Goal: Task Accomplishment & Management: Manage account settings

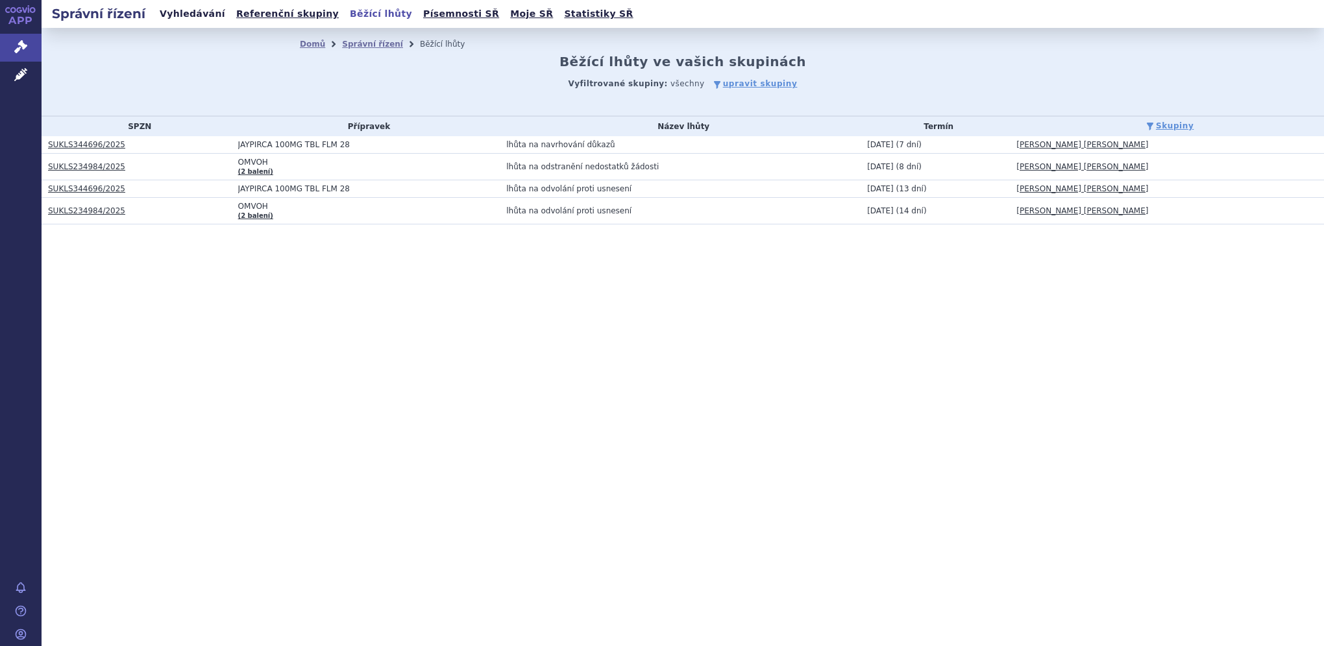
click at [172, 10] on link "Vyhledávání" at bounding box center [192, 14] width 73 height 18
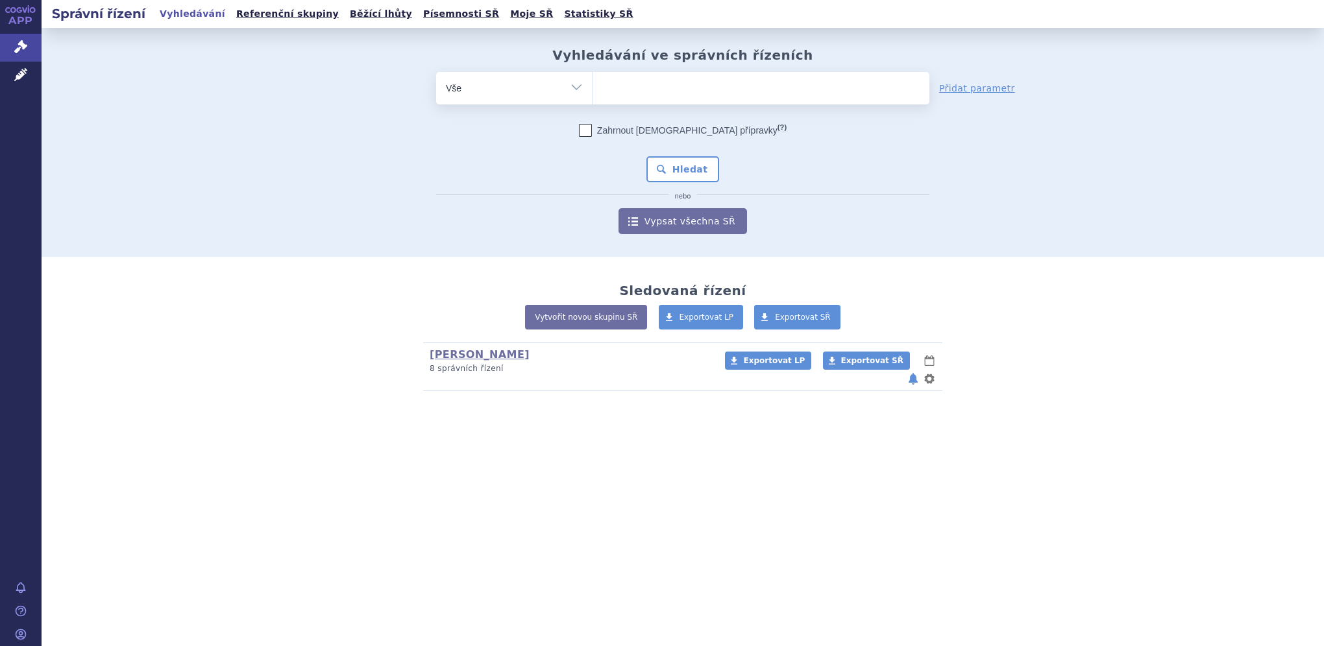
click at [631, 104] on span at bounding box center [760, 88] width 337 height 32
click at [592, 104] on select at bounding box center [592, 87] width 1 height 32
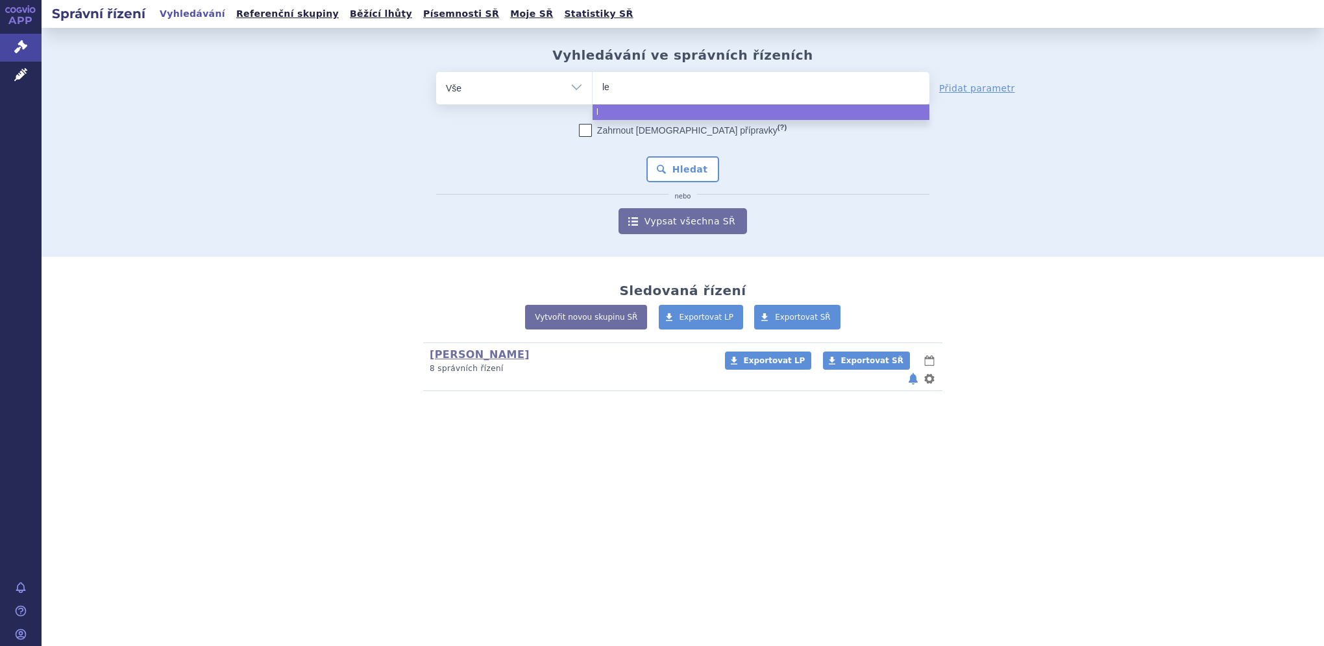
type input "lec"
type input "lecan"
type input "lecane"
type input "lecanem"
type input "lecanema"
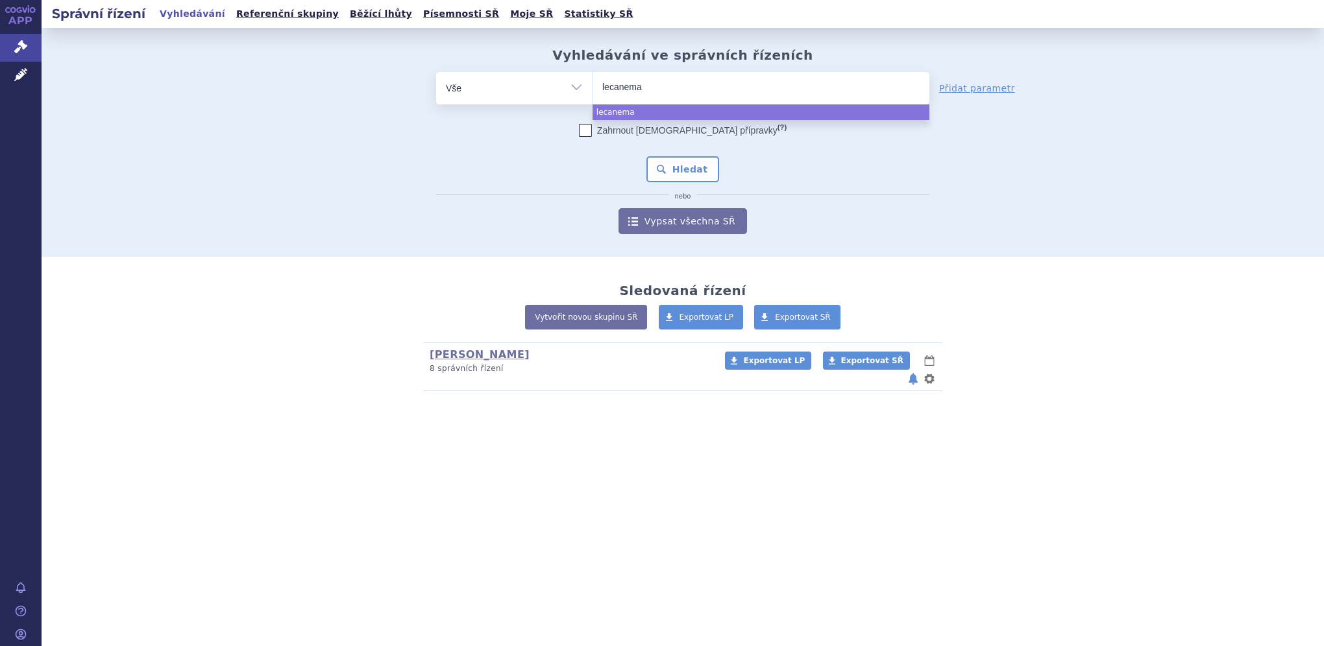
type input "lecanemab"
select select "lecanemab"
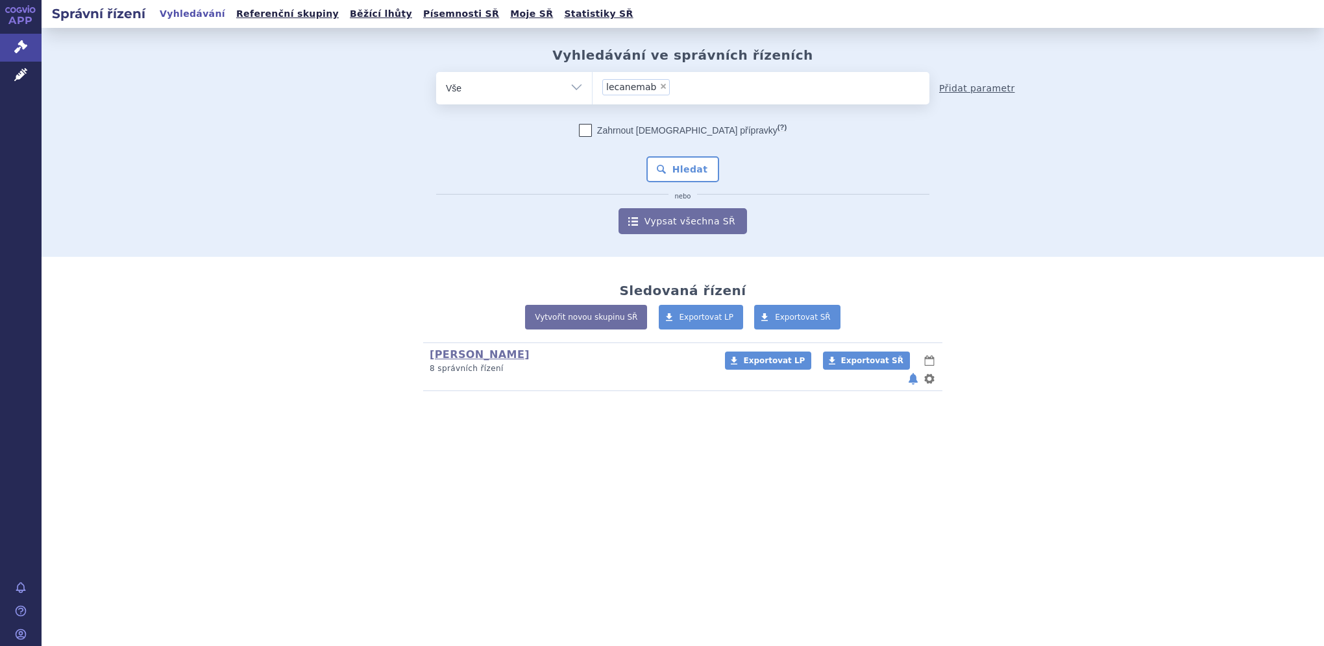
click at [968, 93] on link "Přidat parametr" at bounding box center [977, 88] width 76 height 13
select select "filter-file-number"
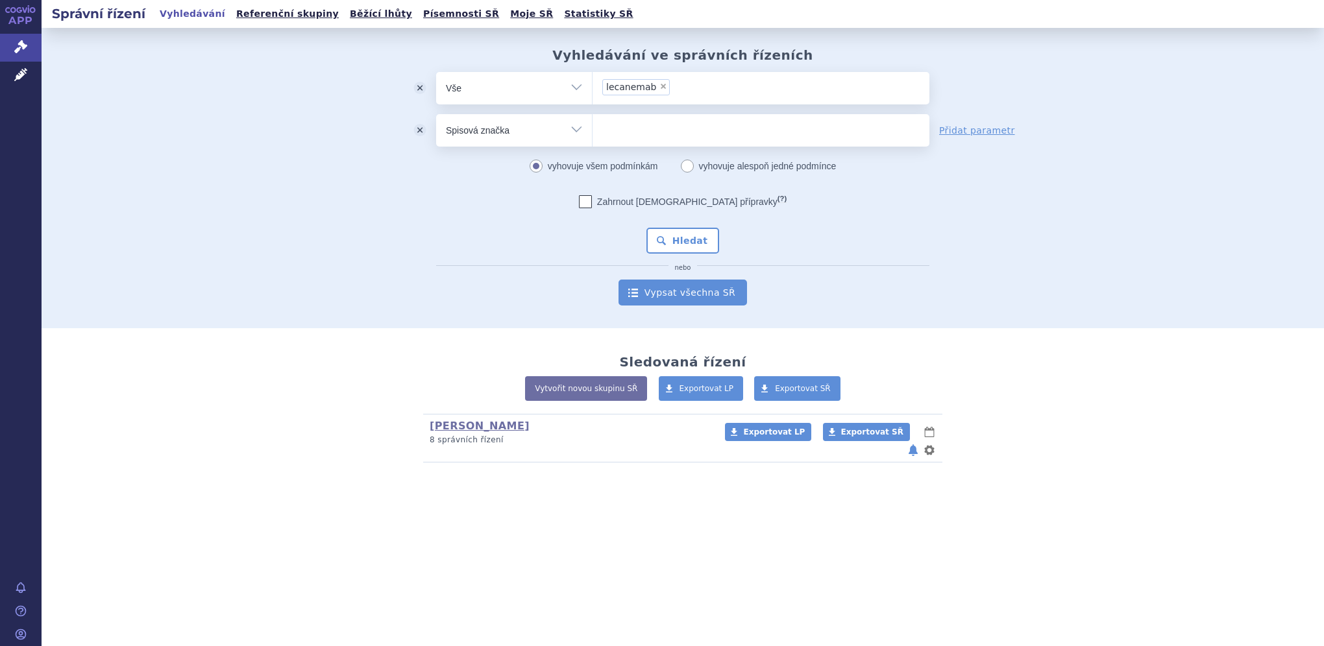
click at [665, 300] on link "Vypsat všechna SŘ" at bounding box center [682, 293] width 128 height 26
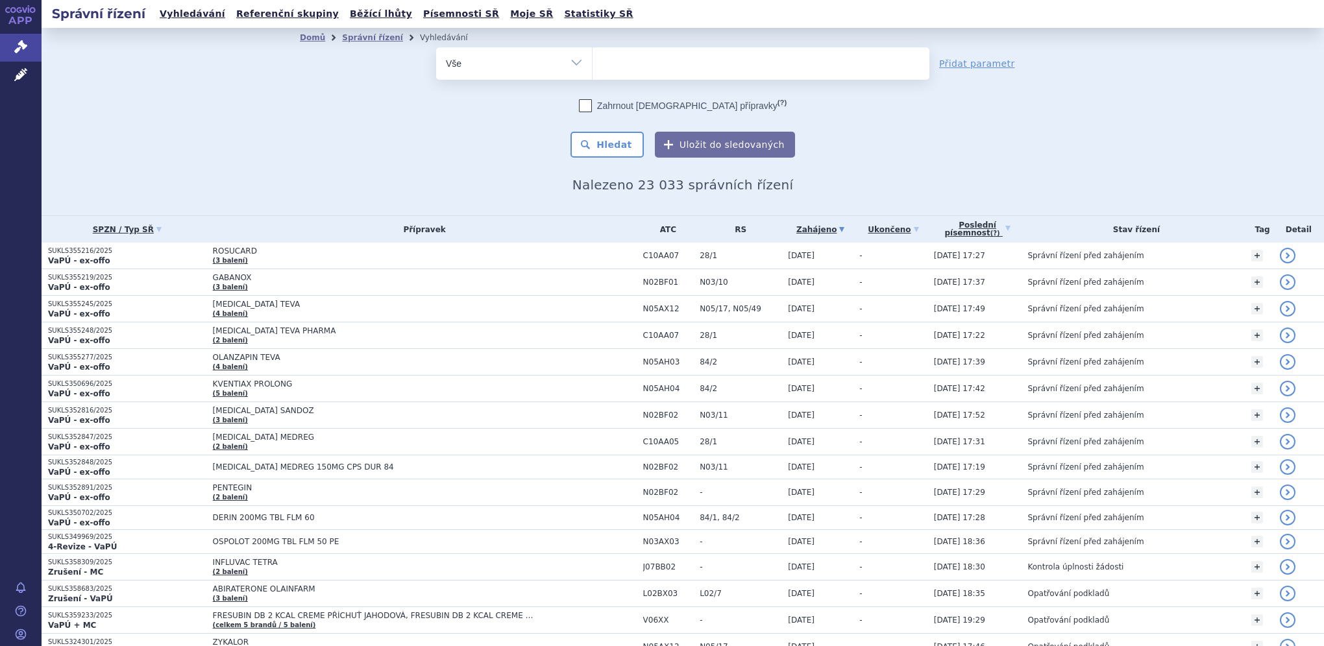
click at [672, 77] on span at bounding box center [760, 63] width 337 height 32
click at [592, 77] on select at bounding box center [592, 63] width 1 height 32
type input "le"
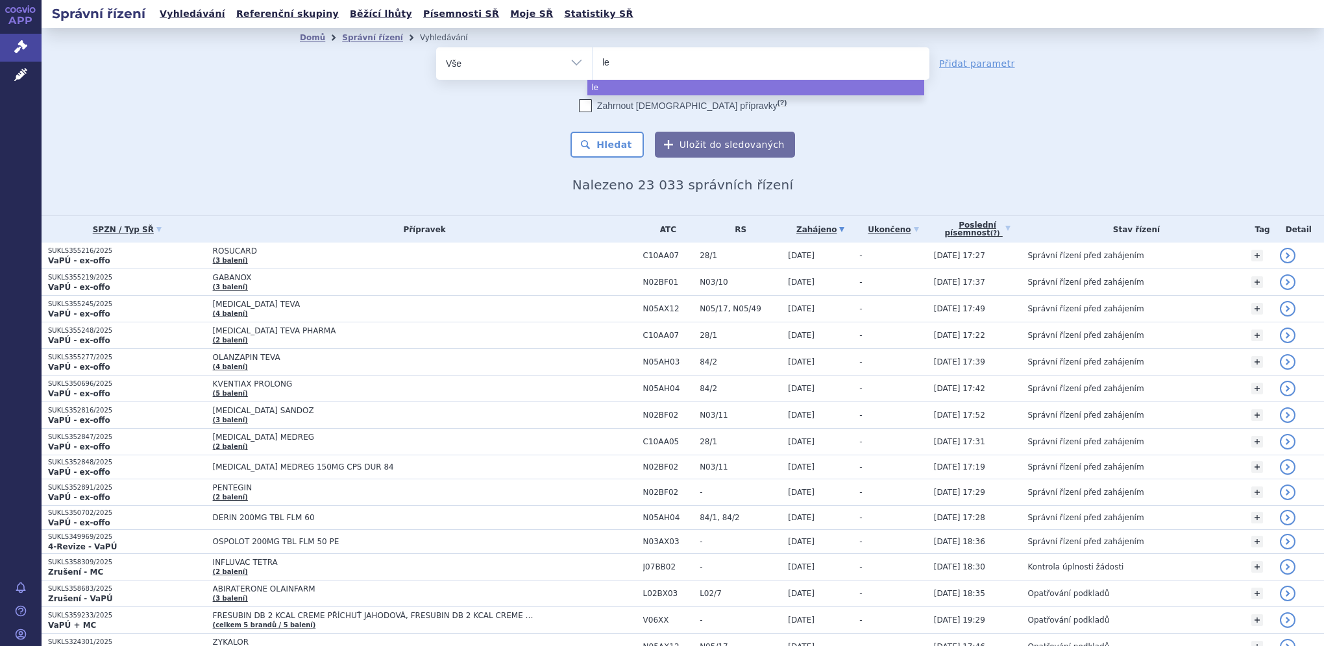
type input "lec"
type input "leca"
type input "lecane"
type input "lecanem"
type input "lecanemab"
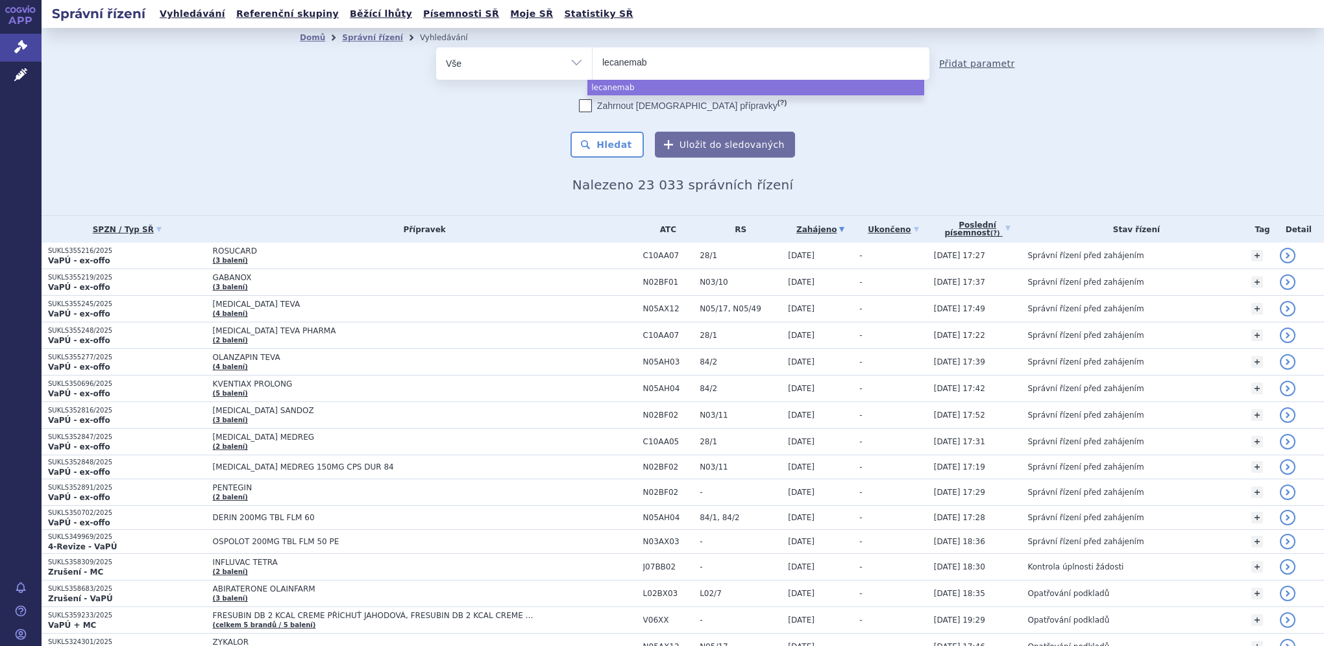
select select "lecanemab"
click at [947, 64] on link "Přidat parametr" at bounding box center [977, 63] width 76 height 13
select select "filter-file-number"
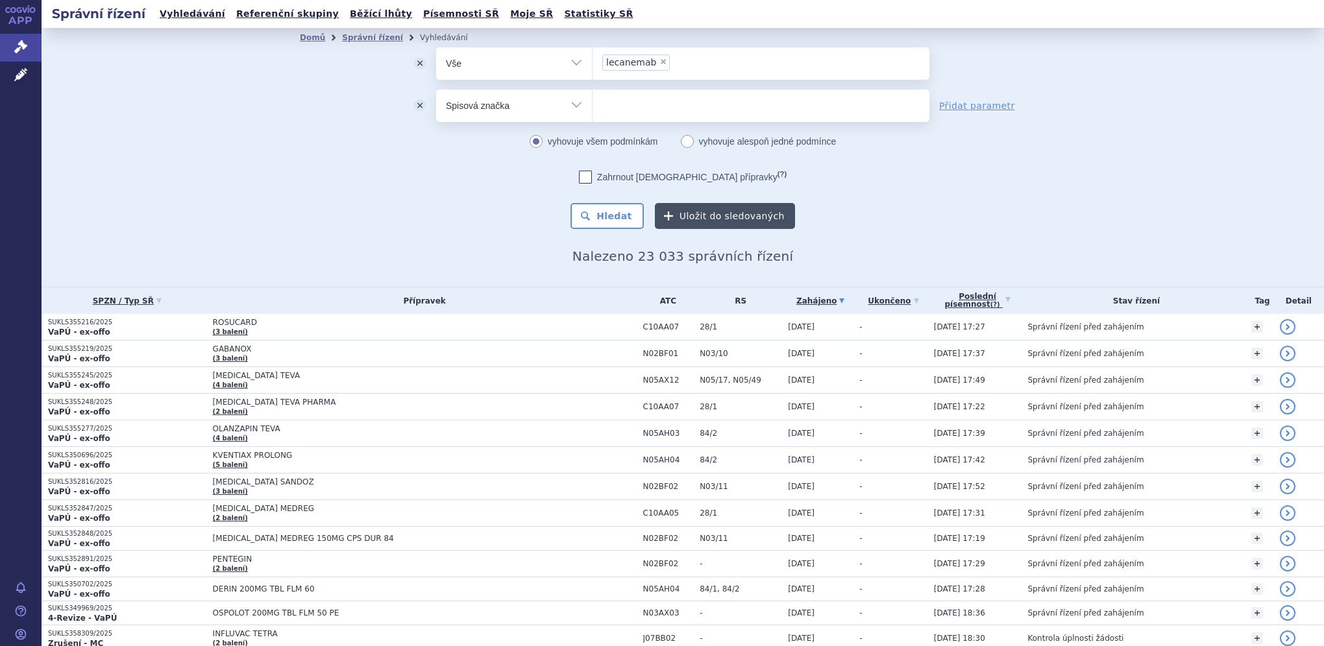
click at [706, 215] on button "Uložit do sledovaných" at bounding box center [725, 216] width 140 height 26
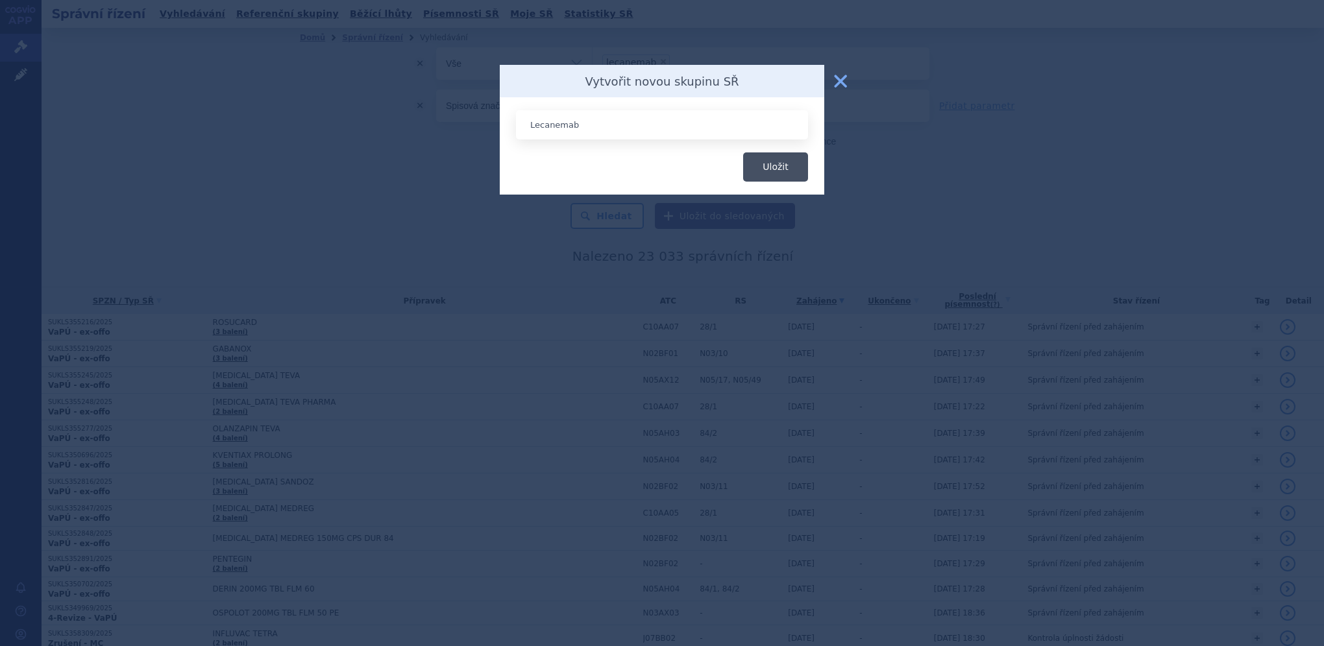
type input "Lecanemab"
click at [774, 176] on button "Uložit" at bounding box center [775, 166] width 65 height 29
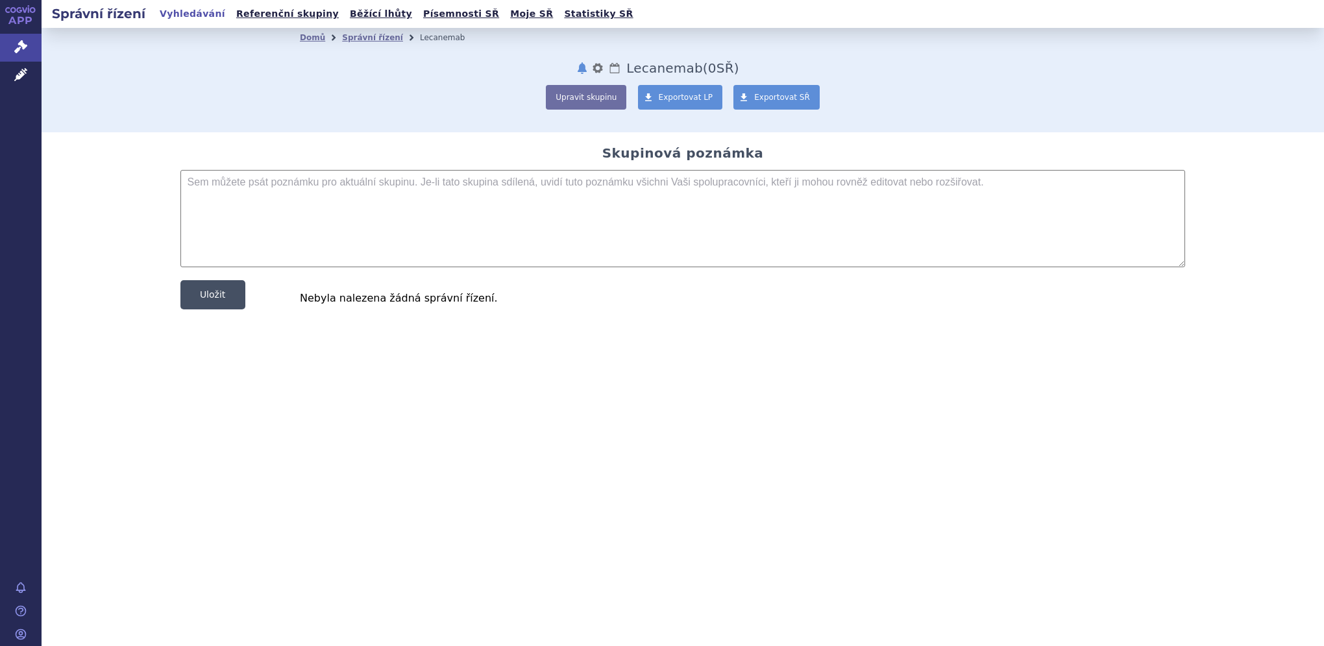
click at [201, 306] on button "Uložit" at bounding box center [212, 294] width 65 height 29
click at [356, 35] on link "Správní řízení" at bounding box center [372, 37] width 61 height 9
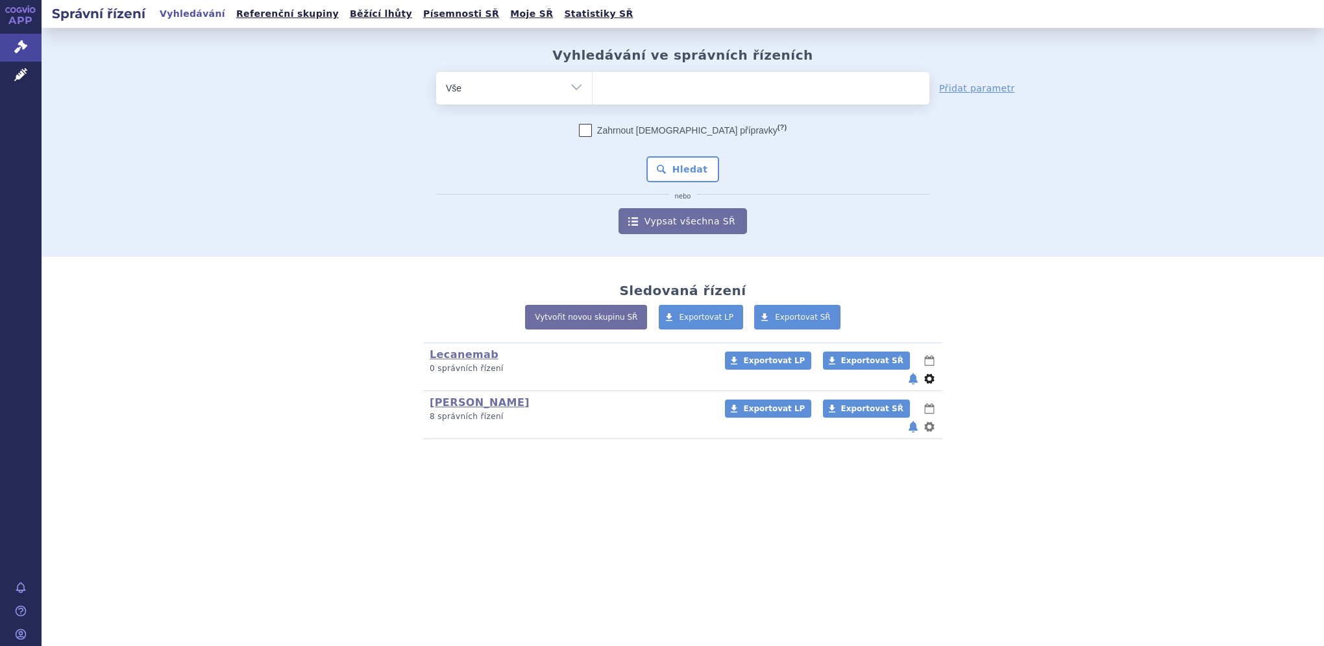
click at [928, 371] on button "nastavení" at bounding box center [929, 379] width 13 height 16
click at [901, 395] on button "Přejmenovat" at bounding box center [889, 389] width 106 height 19
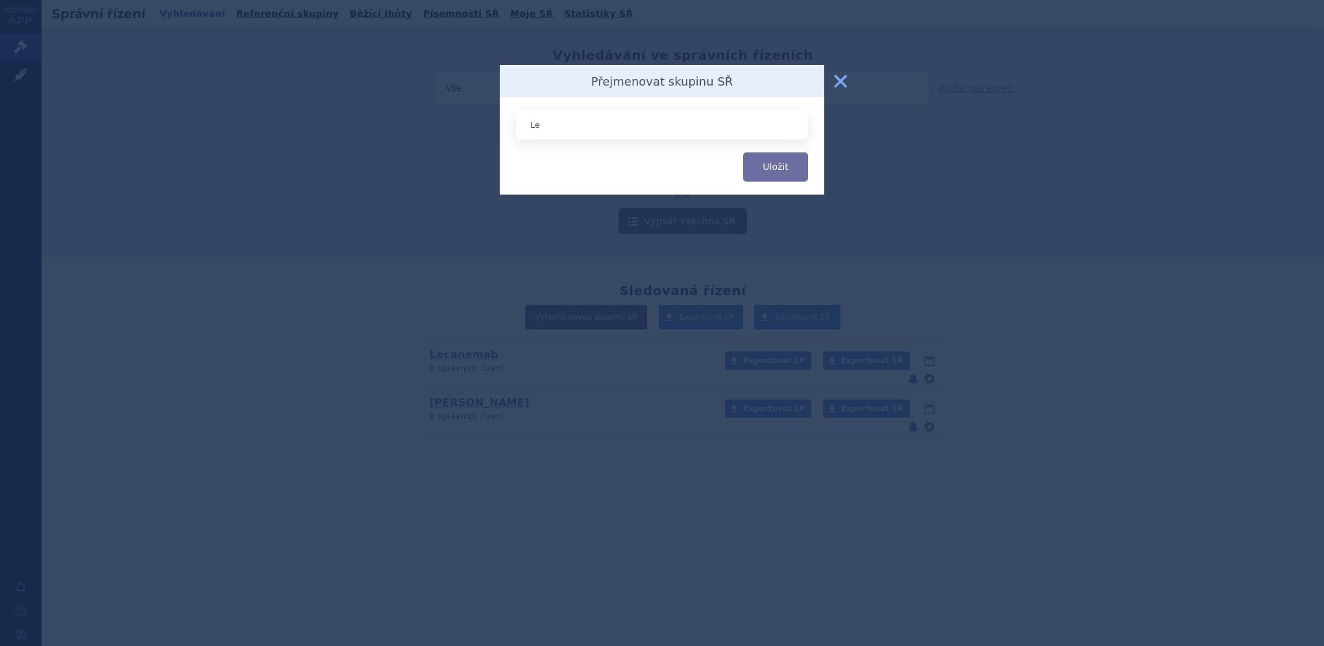
type input "L"
type input "Competition"
click at [776, 169] on button "Uložit" at bounding box center [775, 166] width 65 height 29
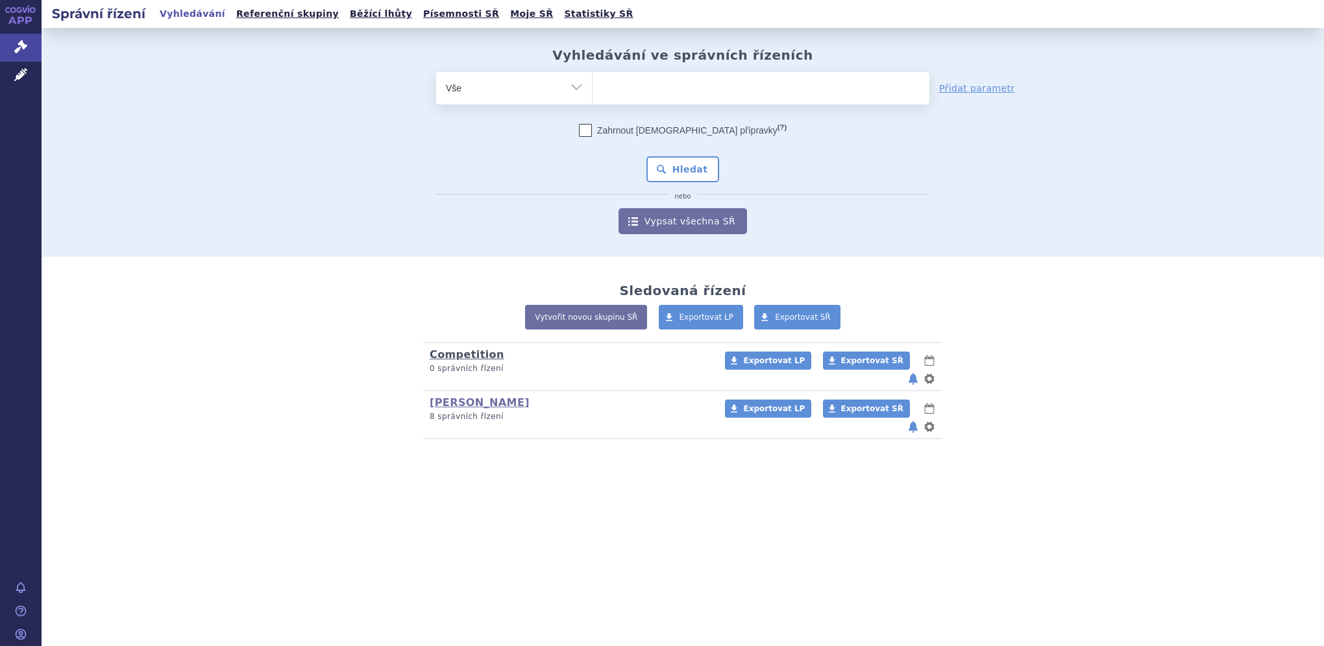
click at [450, 356] on link "Competition" at bounding box center [467, 354] width 75 height 12
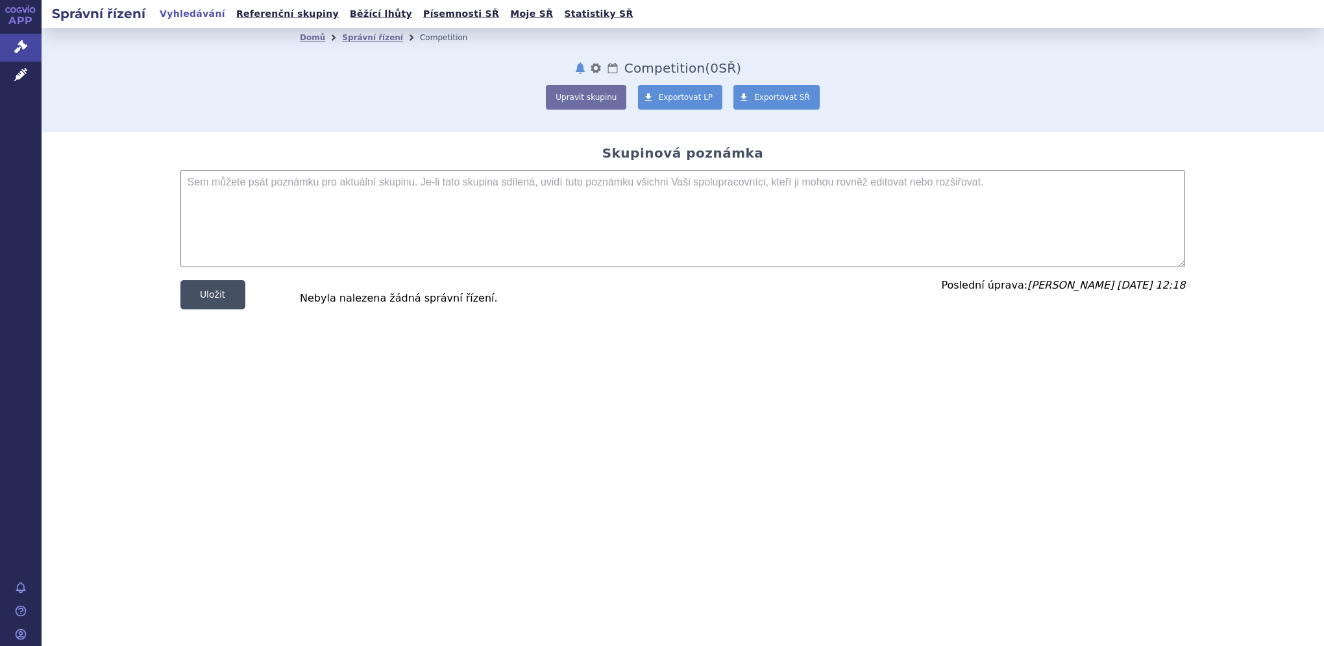
click at [226, 301] on button "Uložit" at bounding box center [212, 294] width 65 height 29
click at [352, 34] on link "Správní řízení" at bounding box center [372, 37] width 61 height 9
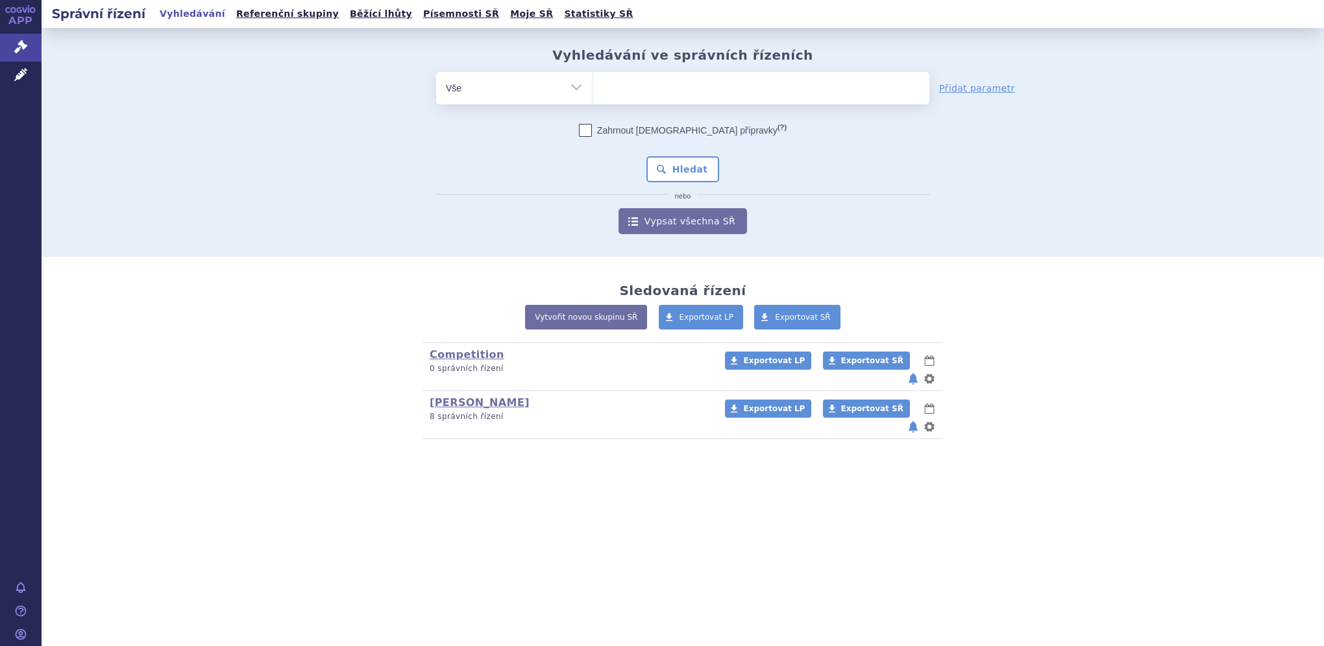
click at [911, 371] on button "notifikace" at bounding box center [913, 379] width 13 height 16
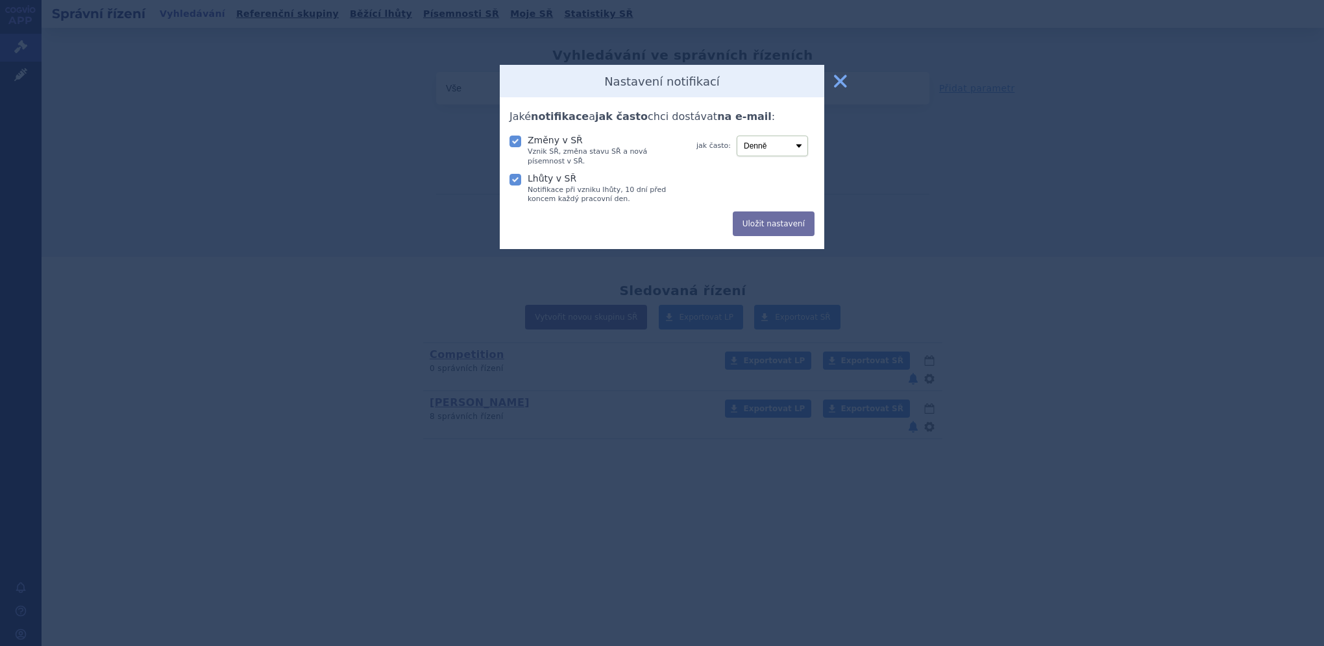
click at [844, 84] on button "zavřít" at bounding box center [840, 81] width 26 height 26
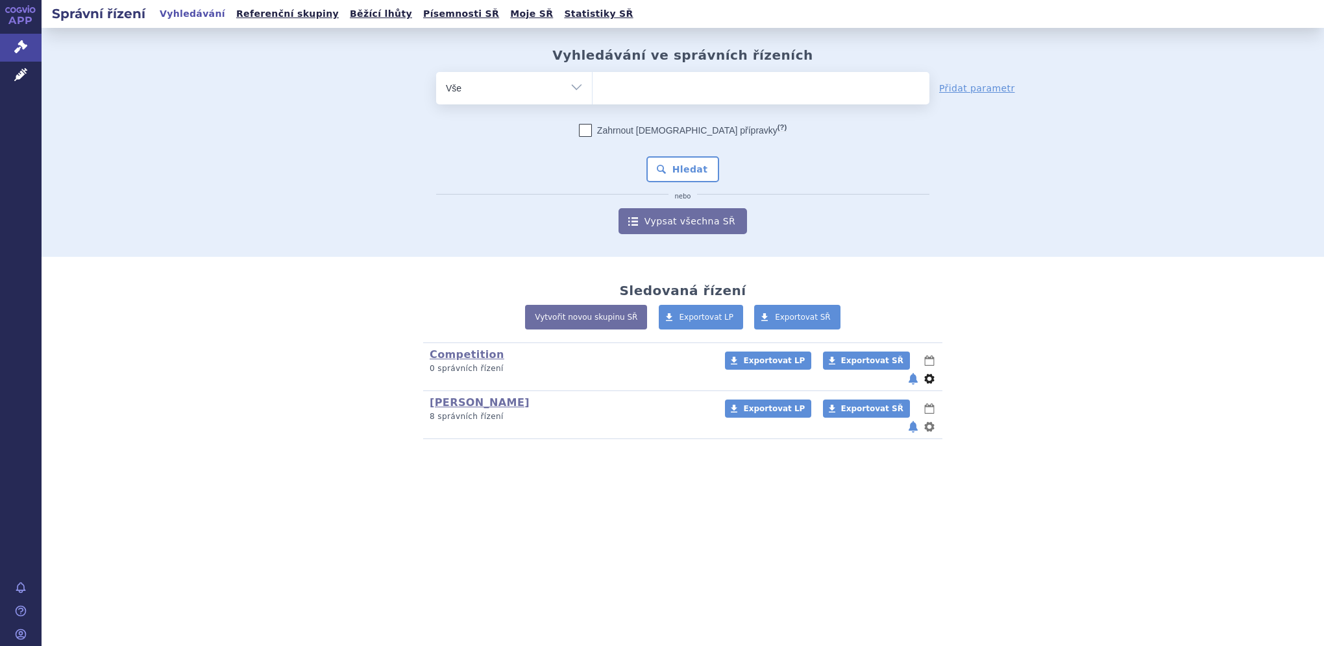
click at [926, 371] on button "nastavení" at bounding box center [929, 379] width 13 height 16
click at [1114, 363] on div "Sledovaná řízení Vytvořit novou skupinu SŘ Exportovat LP Exportovat SŘ Competit…" at bounding box center [683, 361] width 1282 height 208
click at [755, 358] on span "Exportovat LP" at bounding box center [774, 360] width 62 height 9
click at [1079, 106] on div "Vyhledávání ve správních řízeních odstranit Vše Spisová značka Od" at bounding box center [683, 140] width 818 height 187
